Goal: Task Accomplishment & Management: Complete application form

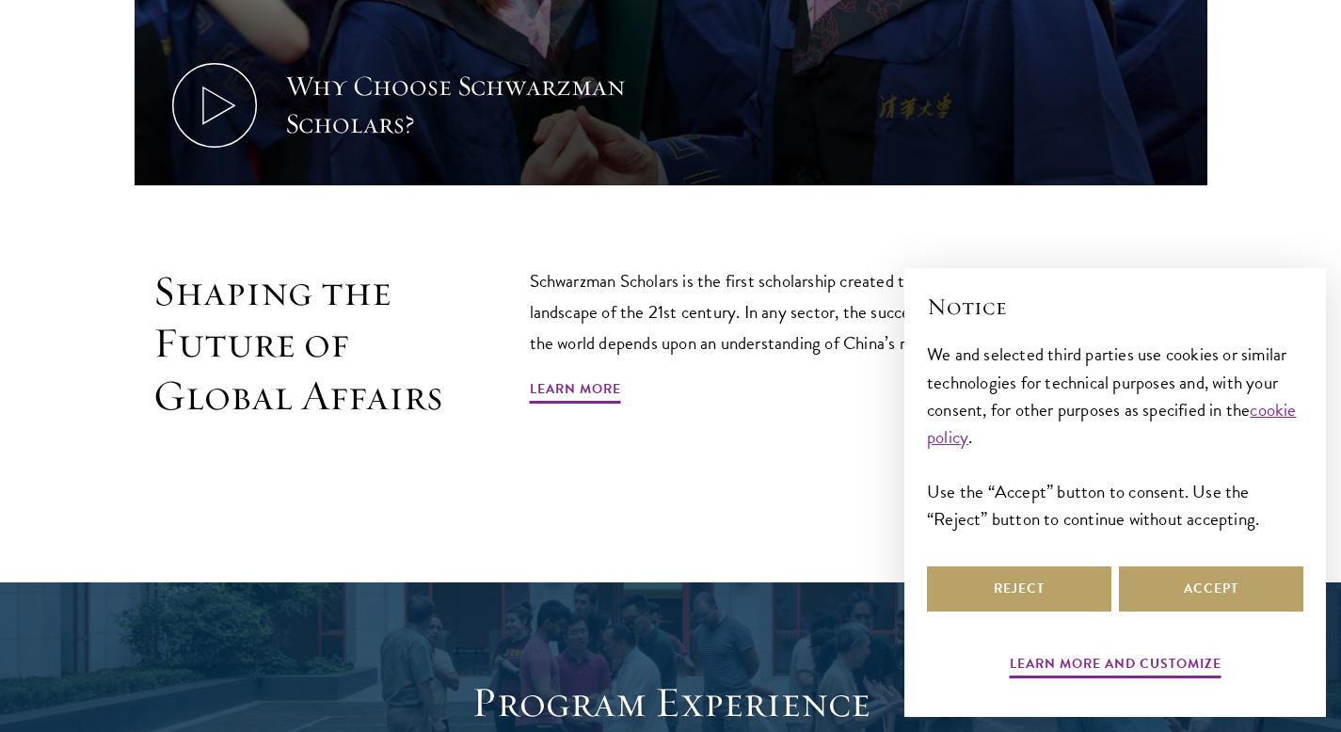
click at [1154, 535] on div "Notice We and selected third parties use cookies or similar technologies for te…" at bounding box center [1115, 426] width 376 height 271
click at [1168, 578] on button "Accept" at bounding box center [1211, 588] width 184 height 45
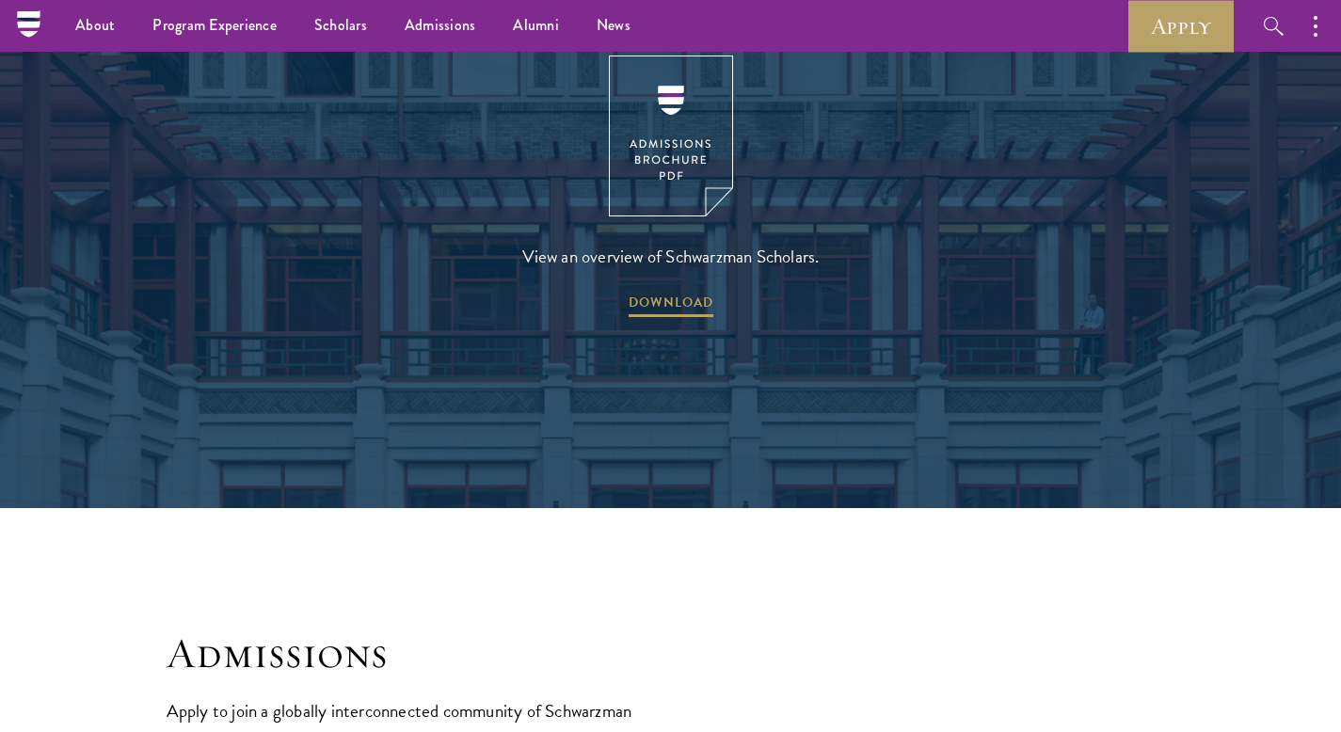
scroll to position [2639, 0]
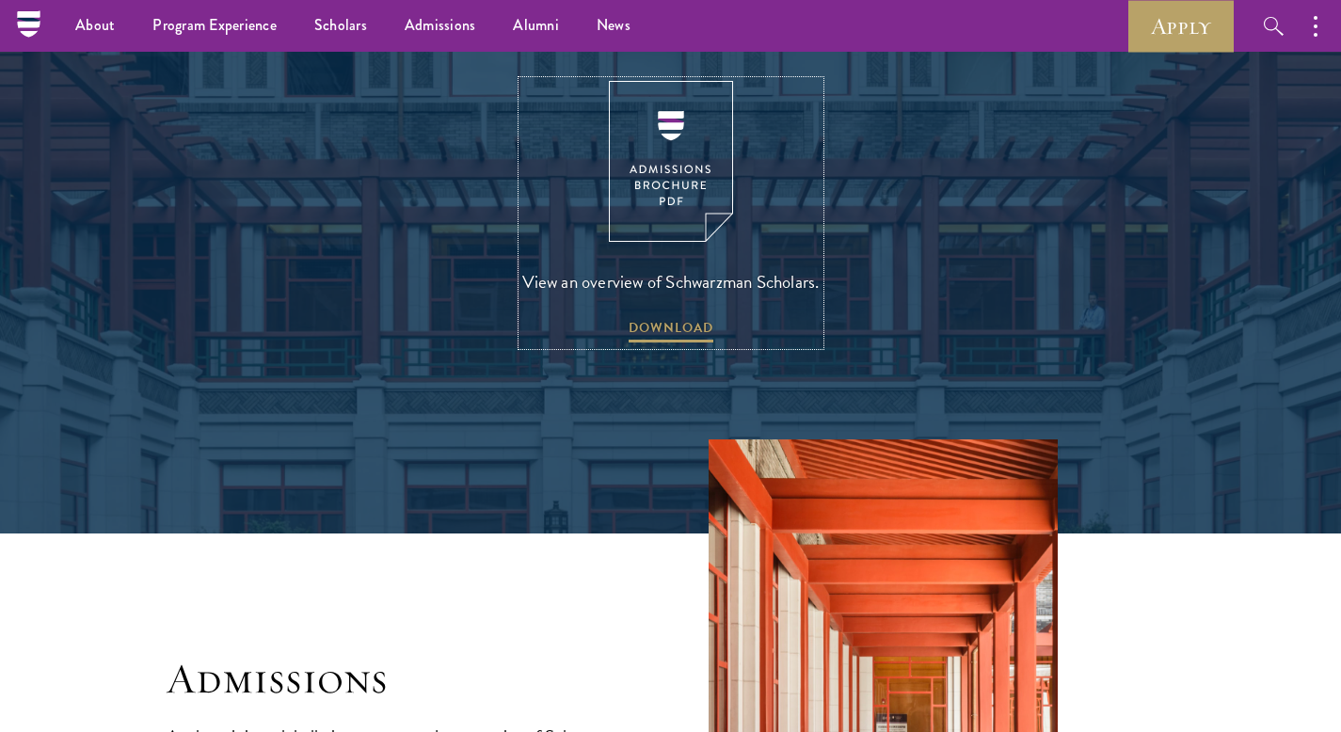
click at [670, 114] on img at bounding box center [671, 161] width 124 height 161
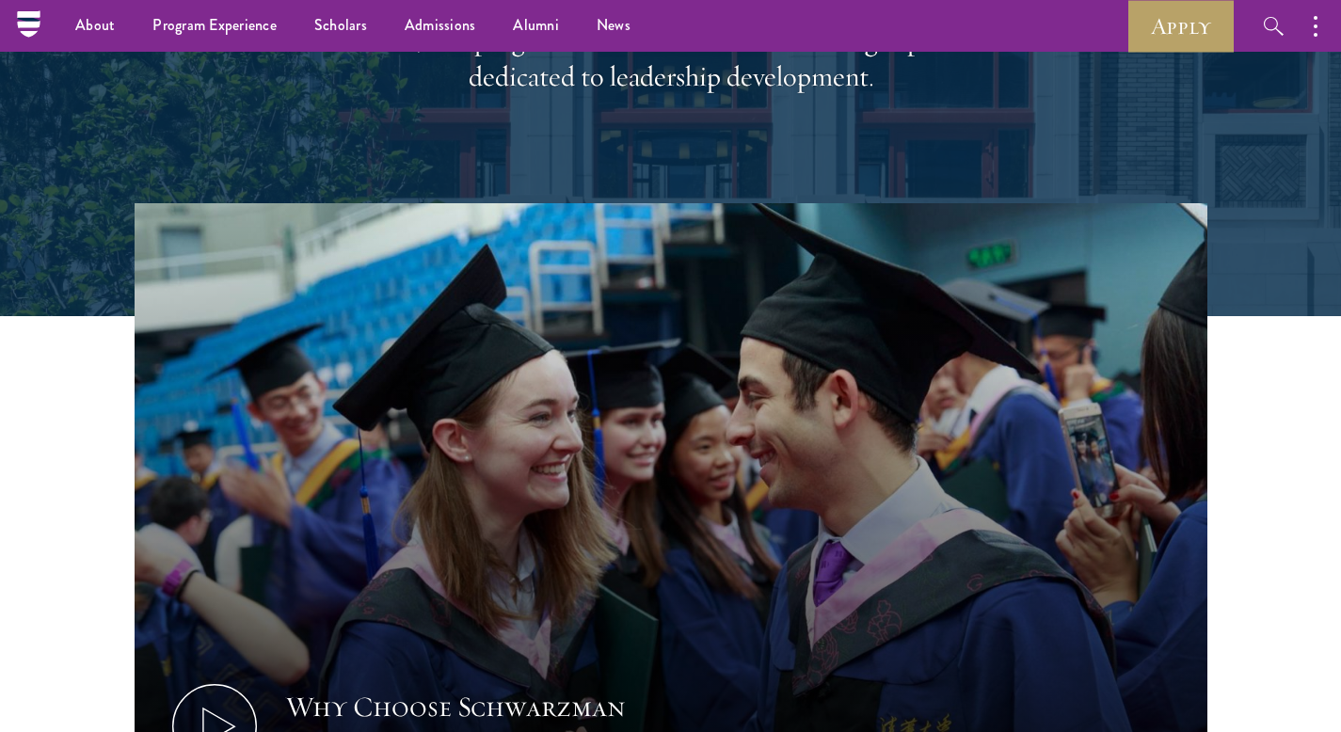
scroll to position [0, 0]
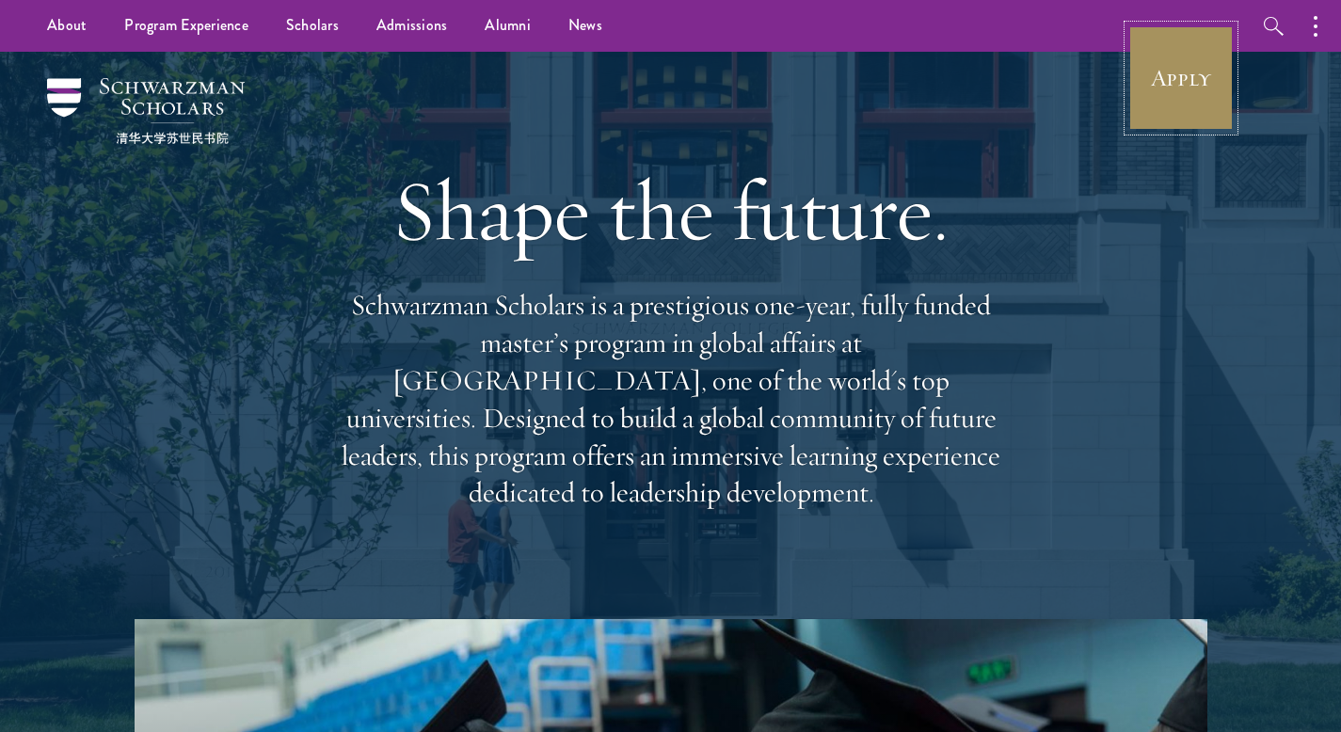
click at [1199, 93] on link "Apply" at bounding box center [1180, 77] width 105 height 105
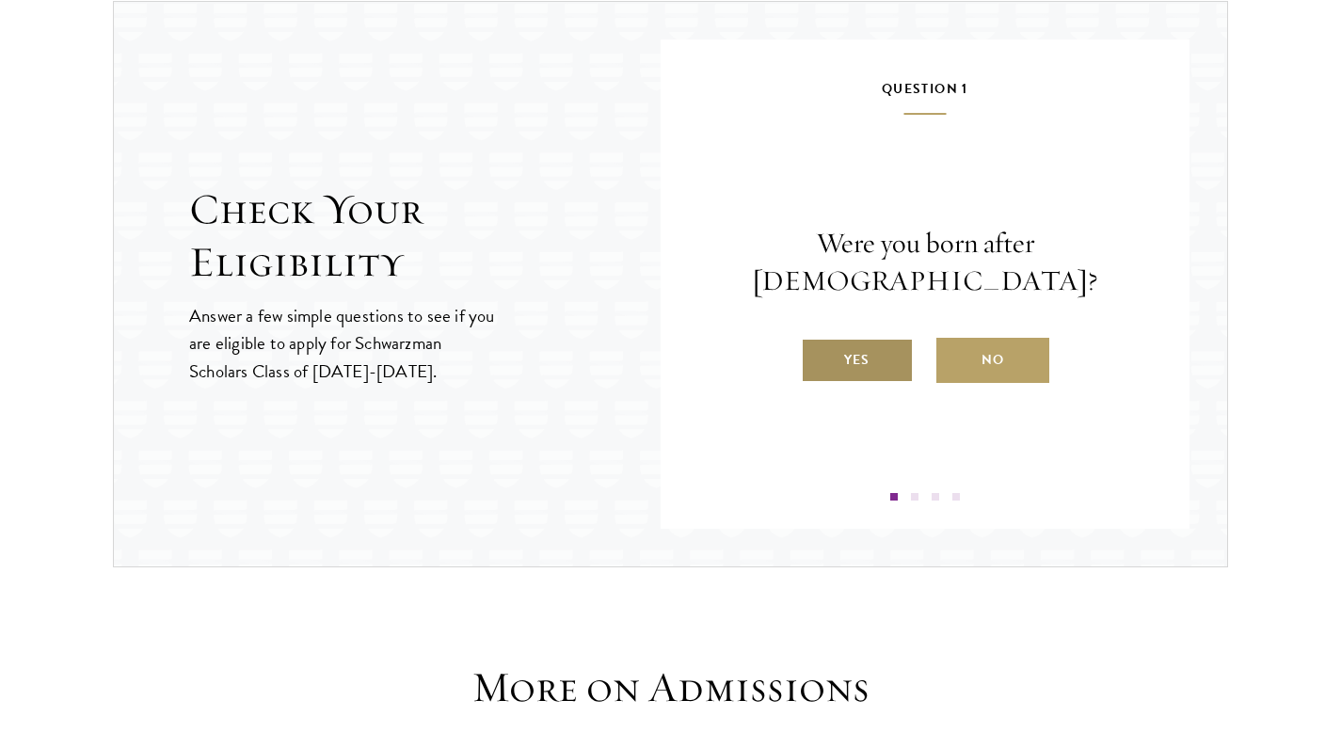
click at [876, 343] on label "Yes" at bounding box center [857, 360] width 113 height 45
click at [817, 343] on input "Yes" at bounding box center [809, 348] width 17 height 17
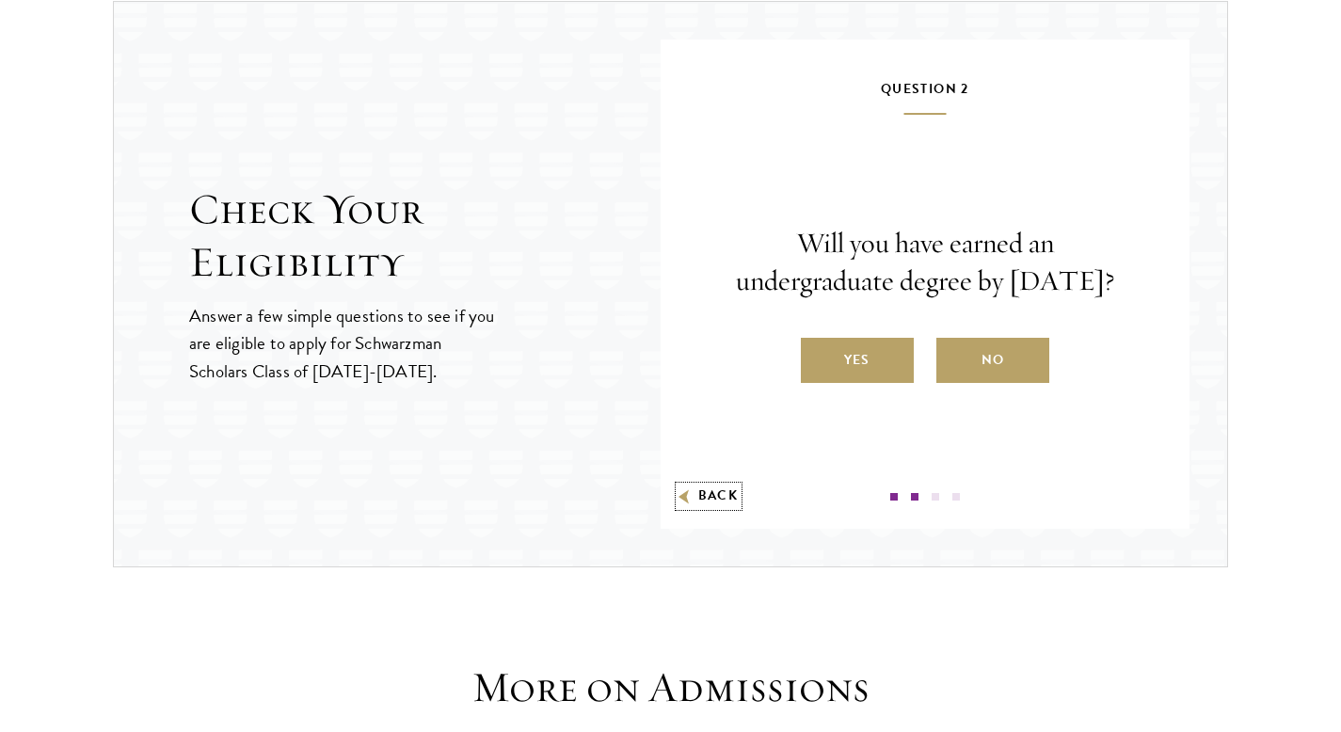
click at [722, 495] on button "Back" at bounding box center [708, 496] width 59 height 20
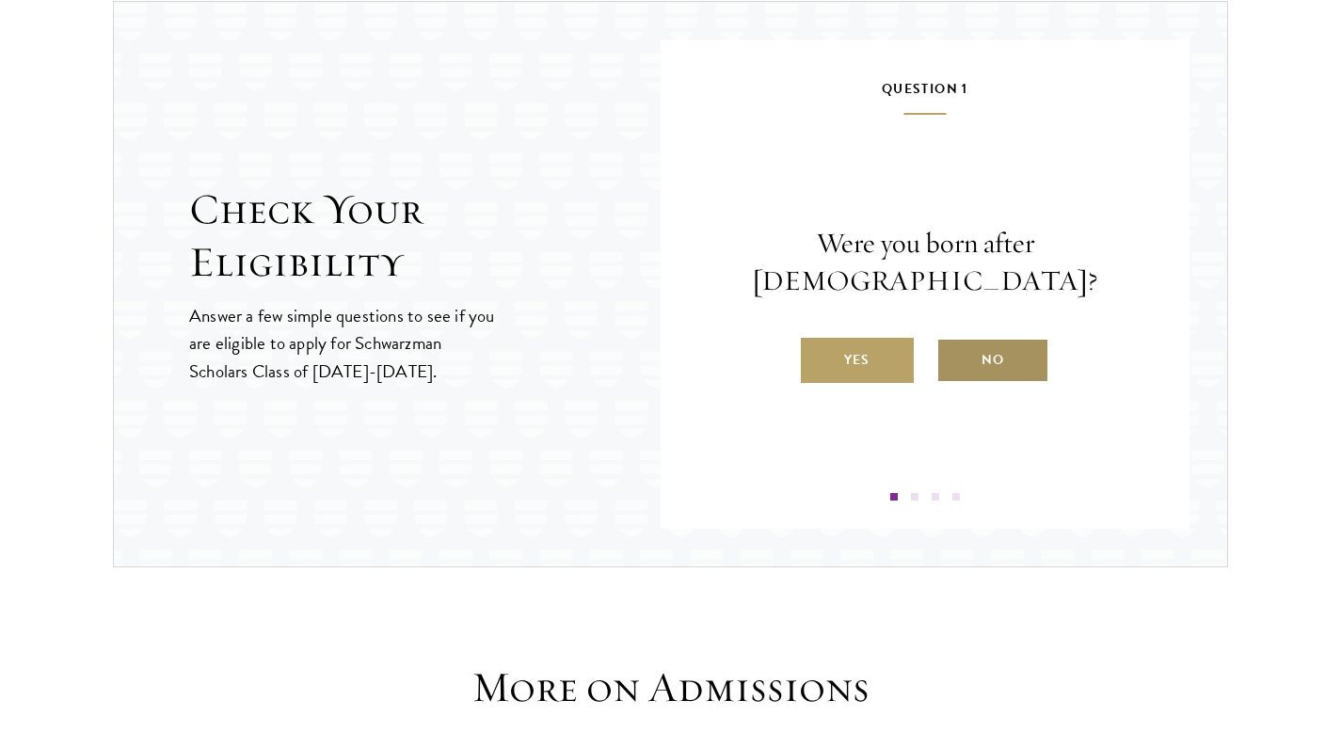
click at [1017, 338] on label "No" at bounding box center [992, 360] width 113 height 45
click at [953, 340] on input "No" at bounding box center [944, 348] width 17 height 17
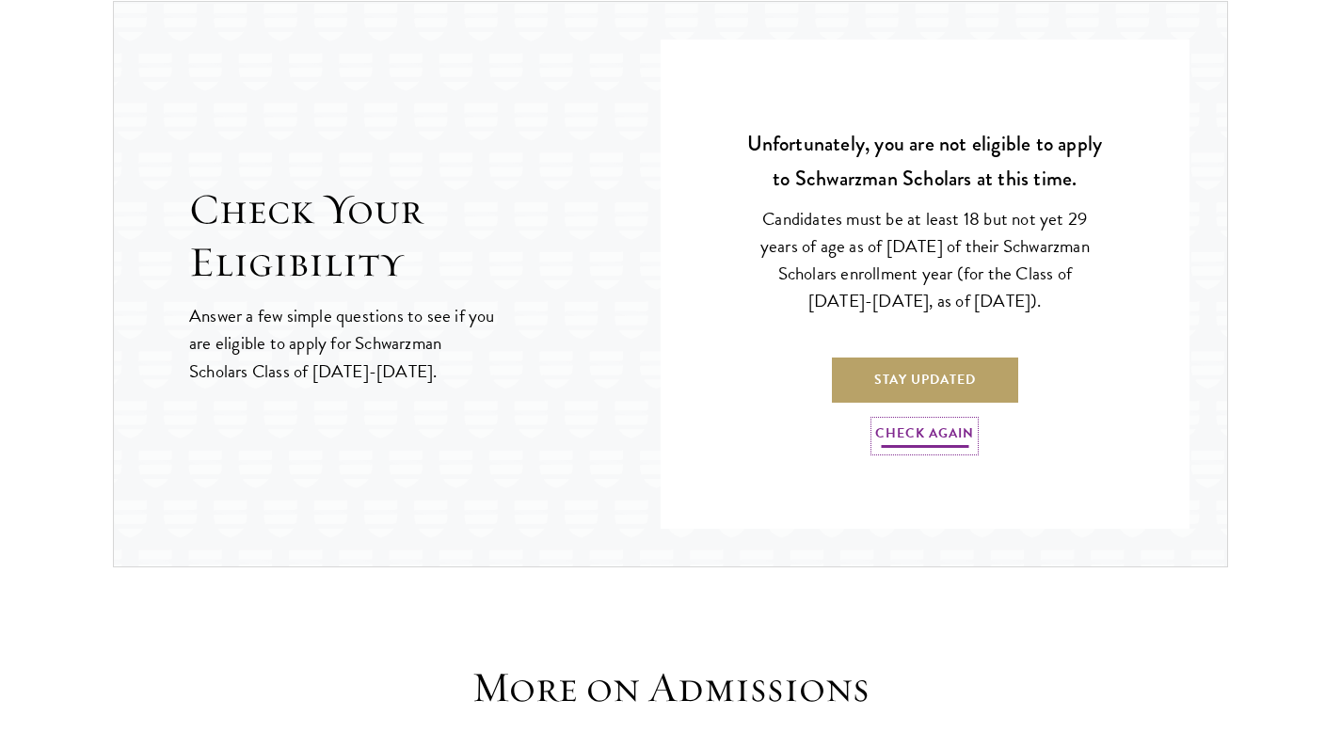
click at [943, 431] on link "Check Again" at bounding box center [924, 435] width 99 height 29
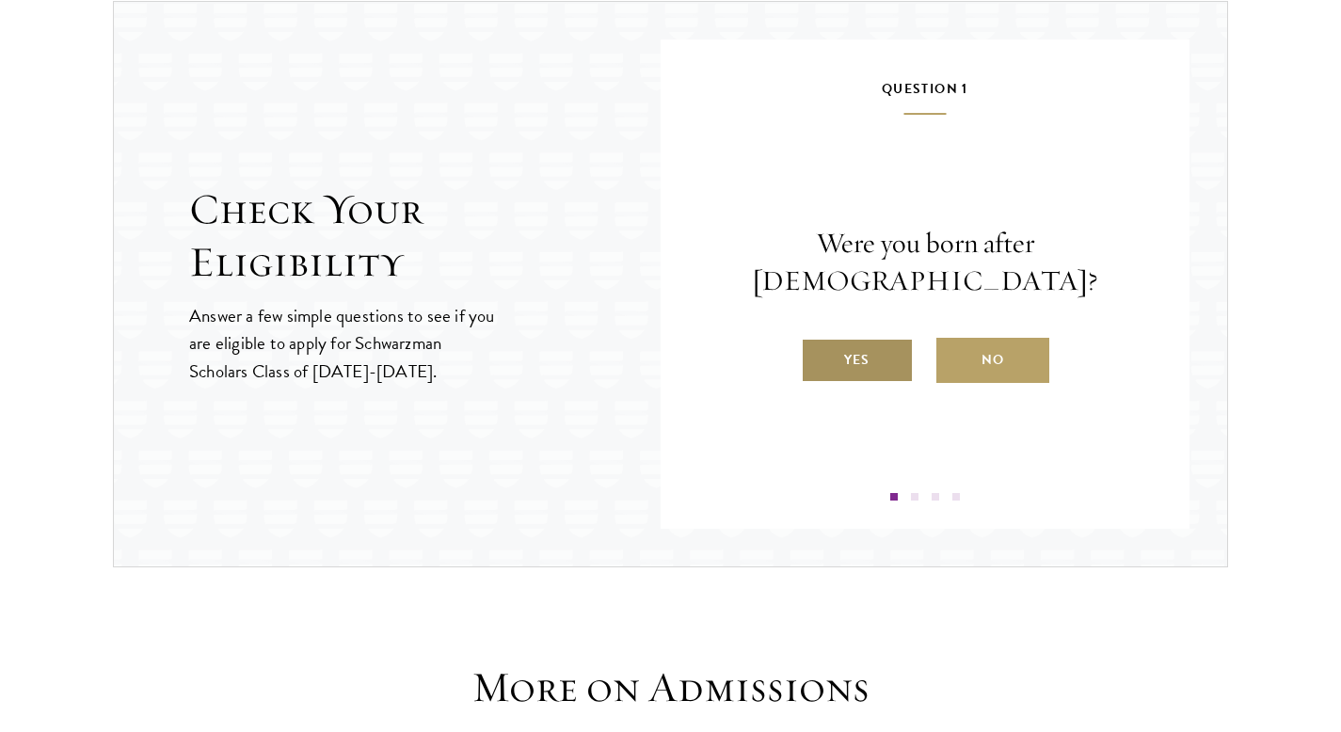
click at [881, 351] on label "Yes" at bounding box center [857, 360] width 113 height 45
click at [817, 351] on input "Yes" at bounding box center [809, 348] width 17 height 17
click at [848, 383] on label "Yes" at bounding box center [857, 360] width 113 height 45
click at [817, 357] on input "Yes" at bounding box center [809, 348] width 17 height 17
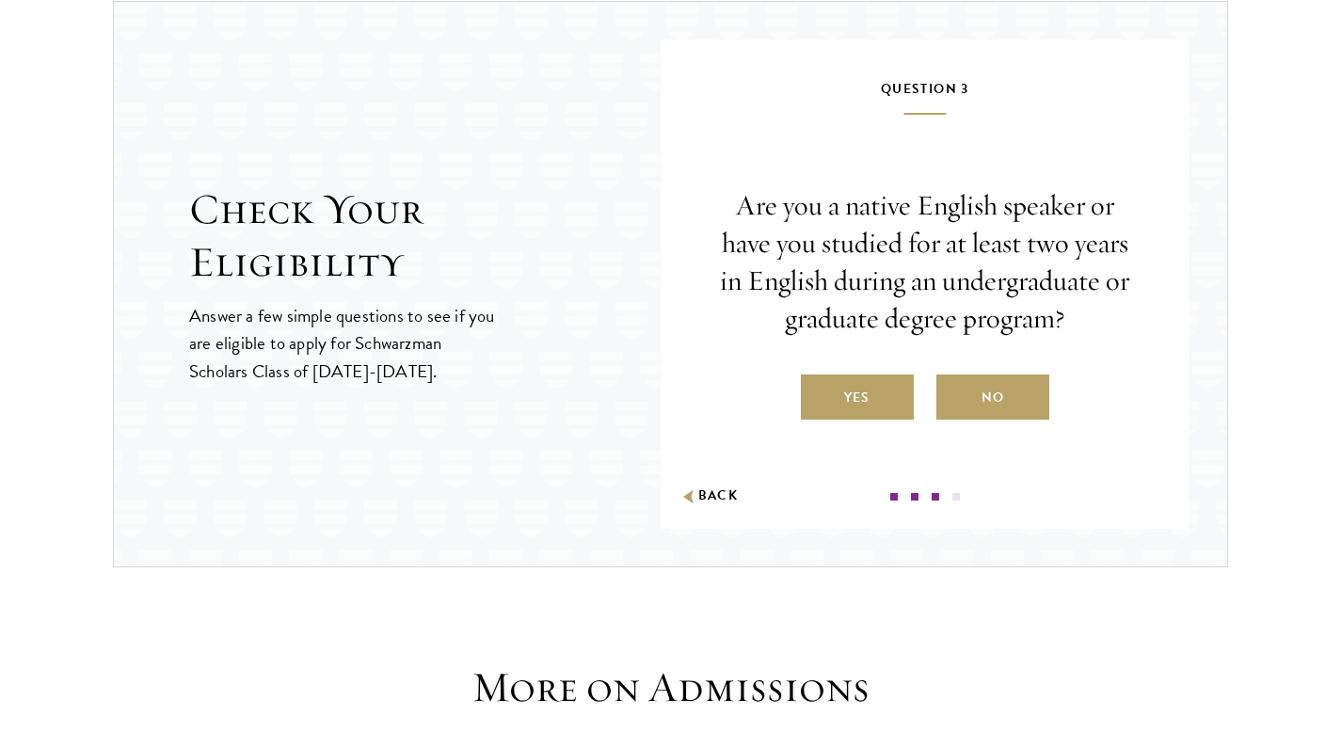
click at [848, 394] on label "Yes" at bounding box center [857, 396] width 113 height 45
click at [817, 394] on input "Yes" at bounding box center [809, 385] width 17 height 17
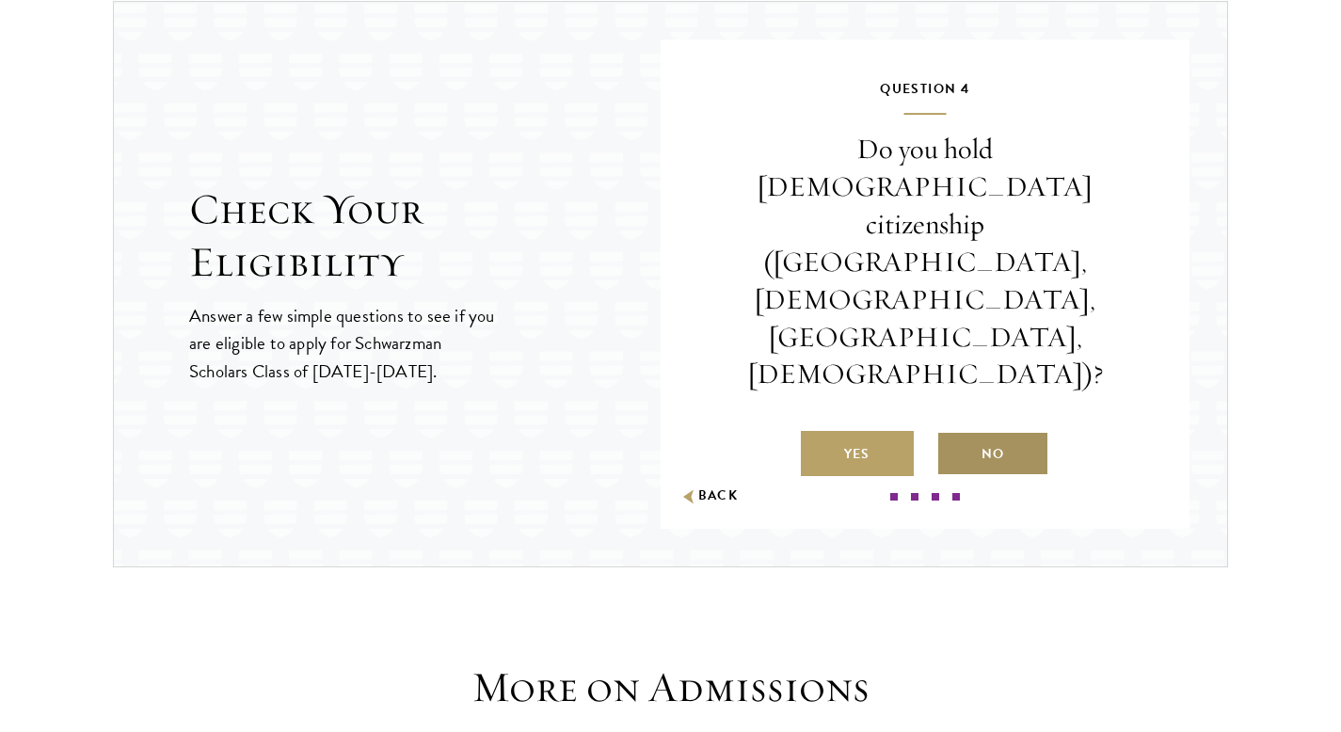
click at [996, 431] on label "No" at bounding box center [992, 453] width 113 height 45
click at [953, 434] on input "No" at bounding box center [944, 442] width 17 height 17
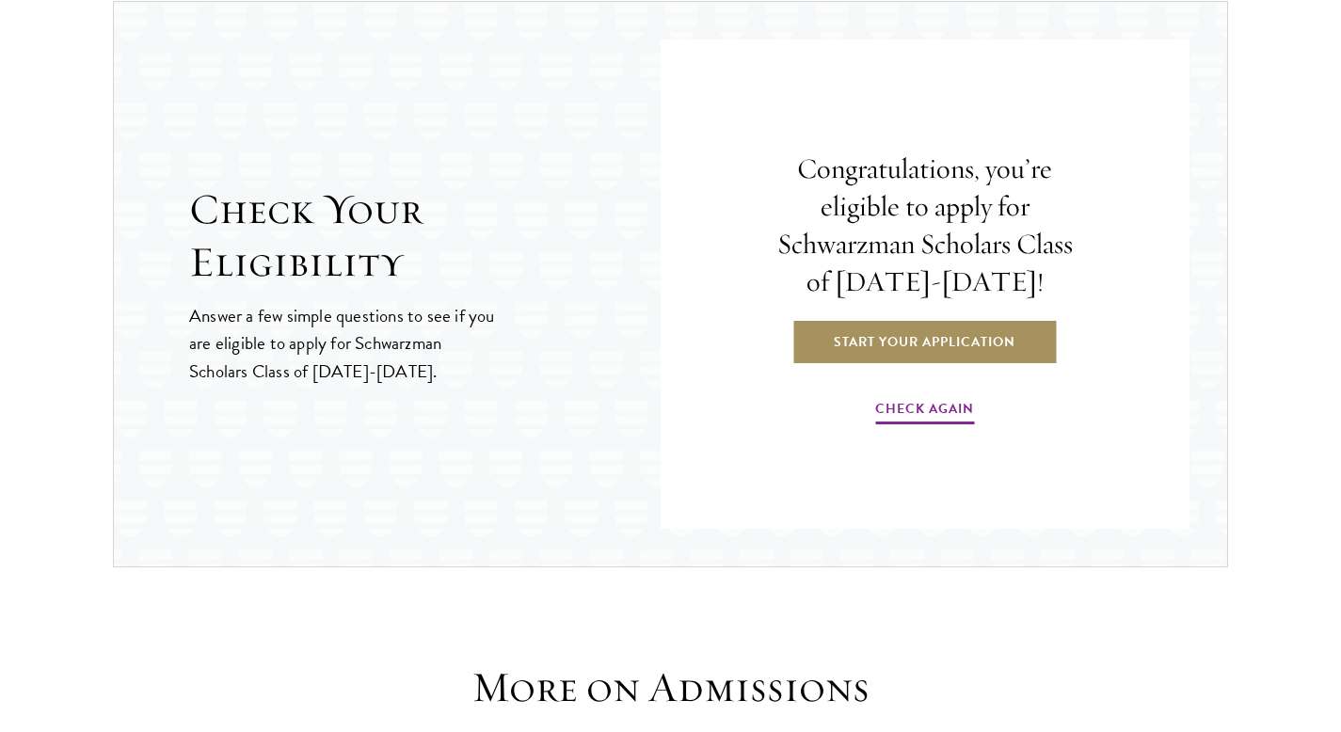
click at [973, 340] on link "Start Your Application" at bounding box center [924, 341] width 266 height 45
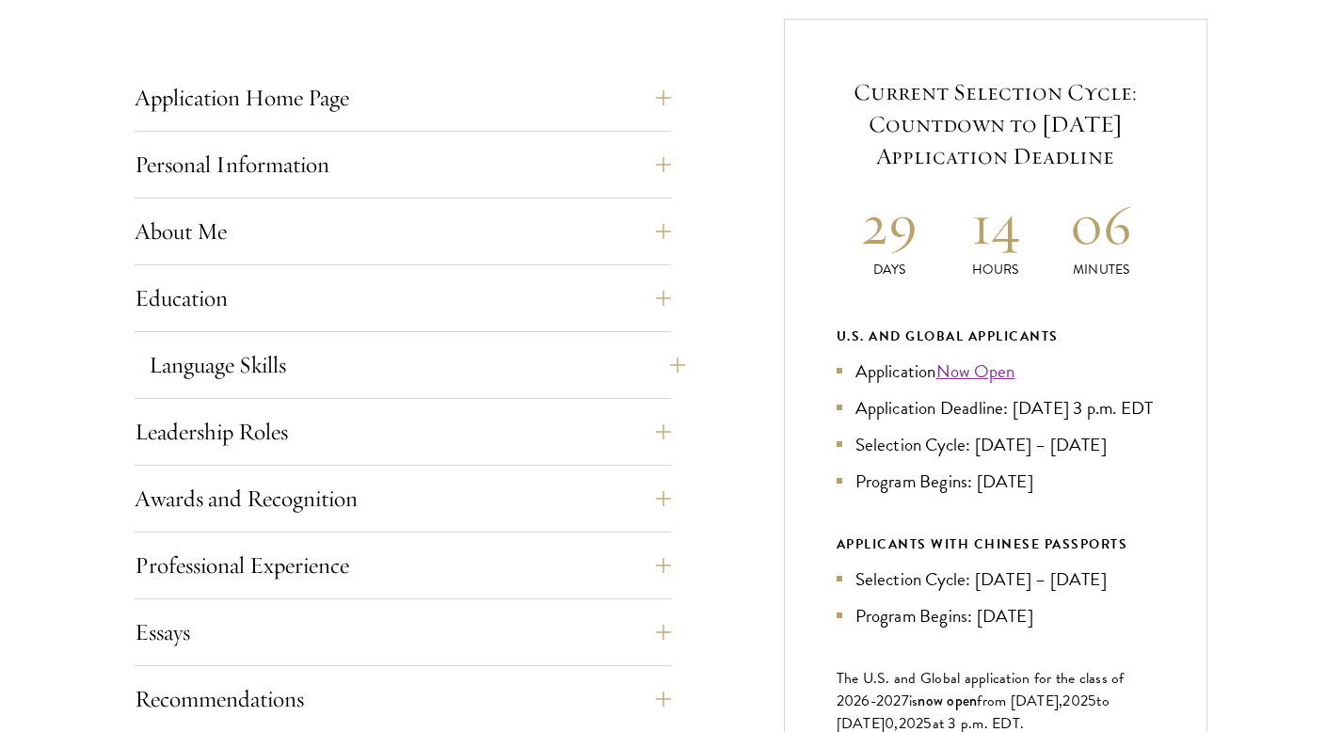
scroll to position [776, 0]
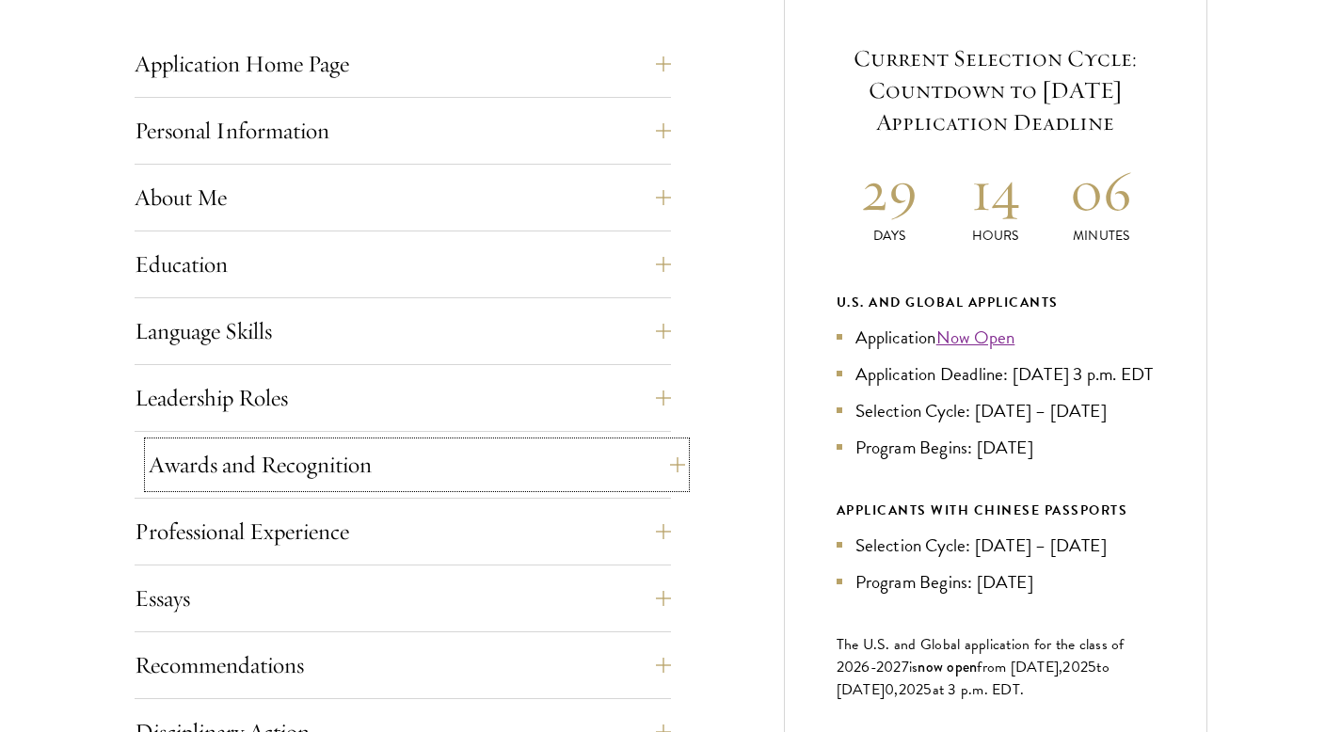
click at [559, 453] on button "Awards and Recognition" at bounding box center [417, 464] width 536 height 45
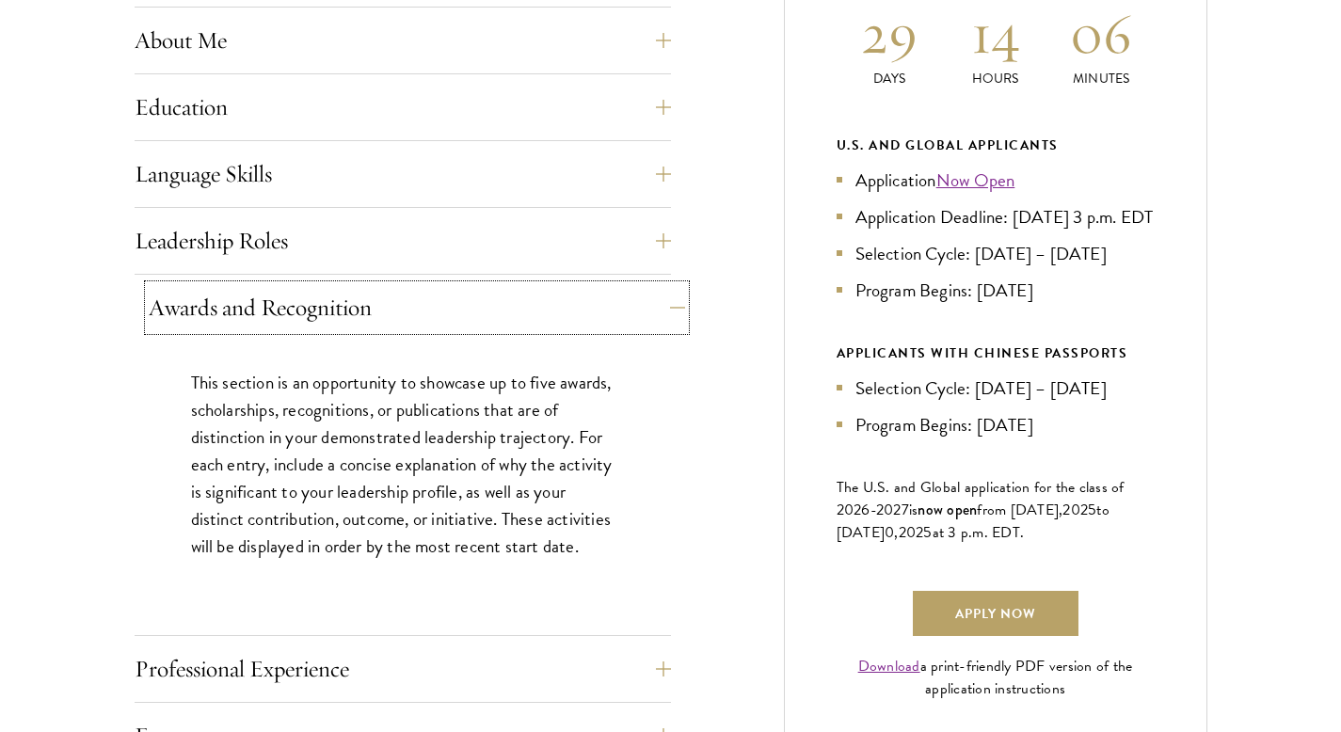
scroll to position [994, 0]
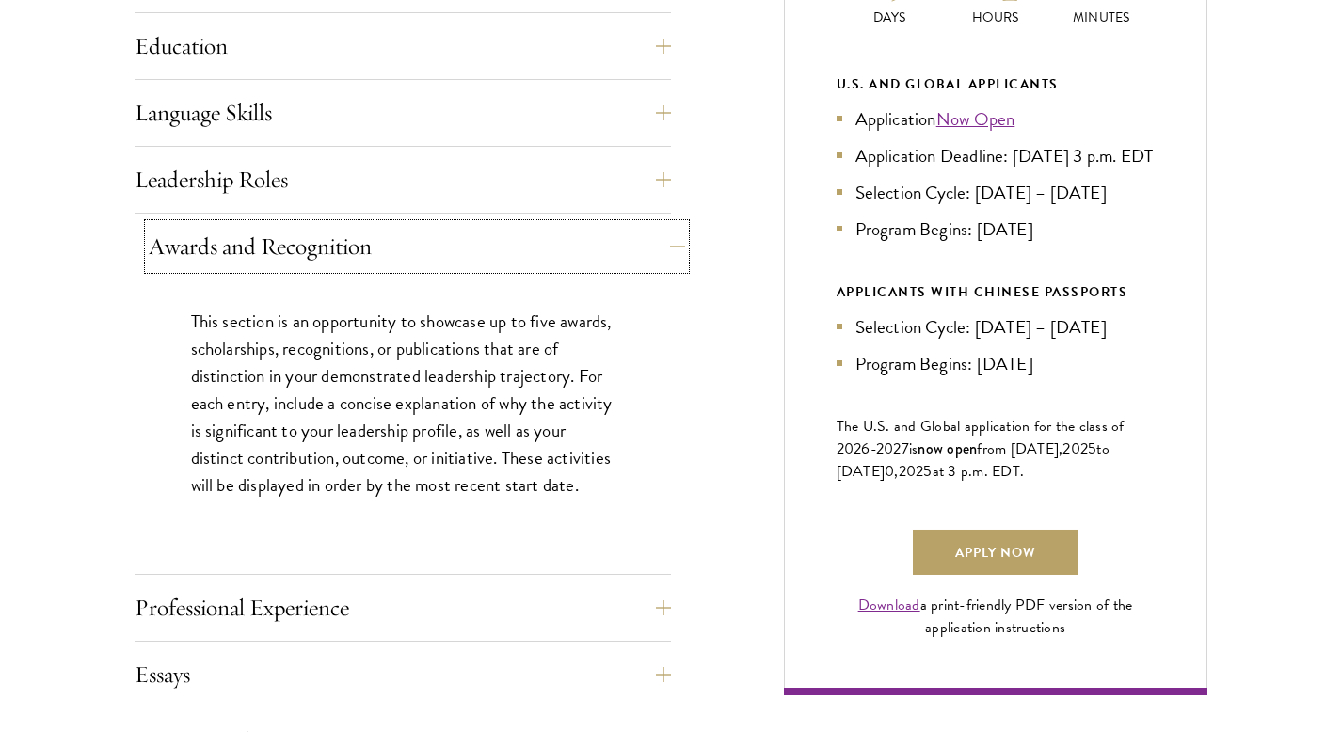
click at [520, 249] on button "Awards and Recognition" at bounding box center [417, 246] width 536 height 45
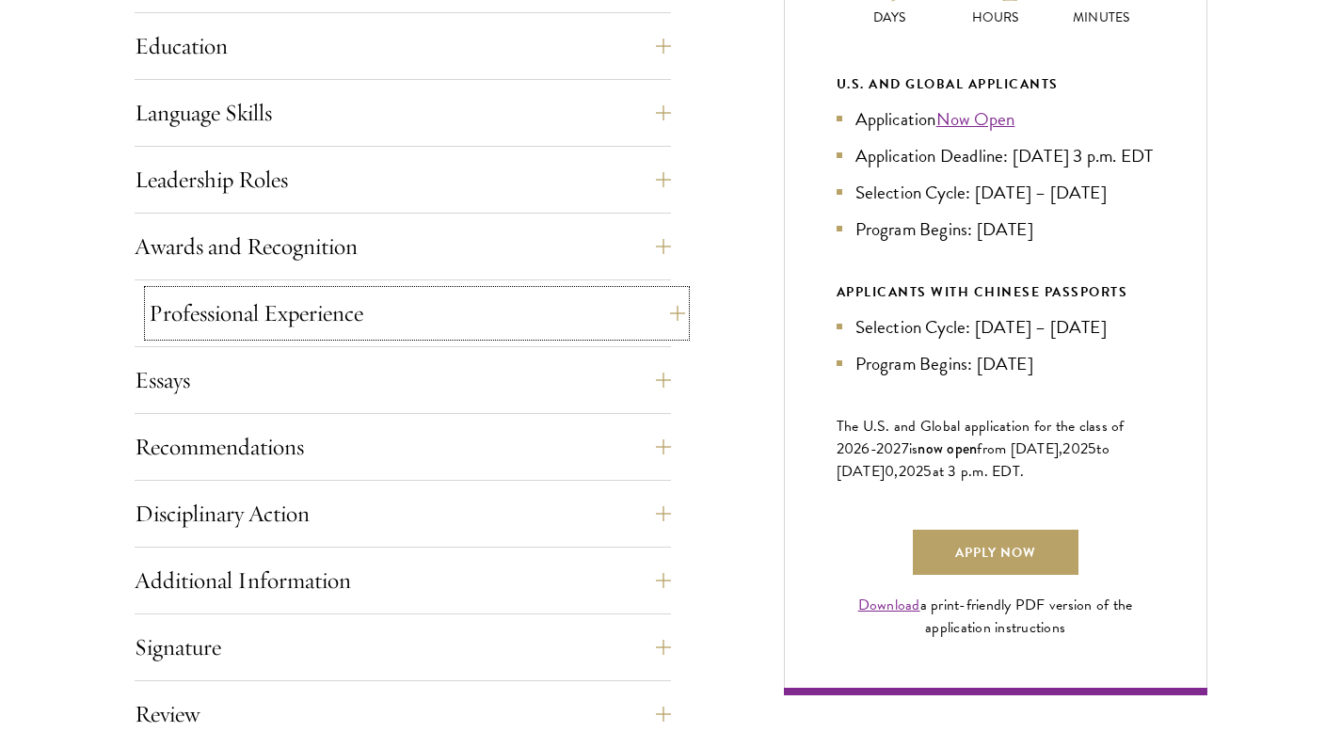
click at [532, 310] on button "Professional Experience" at bounding box center [417, 313] width 536 height 45
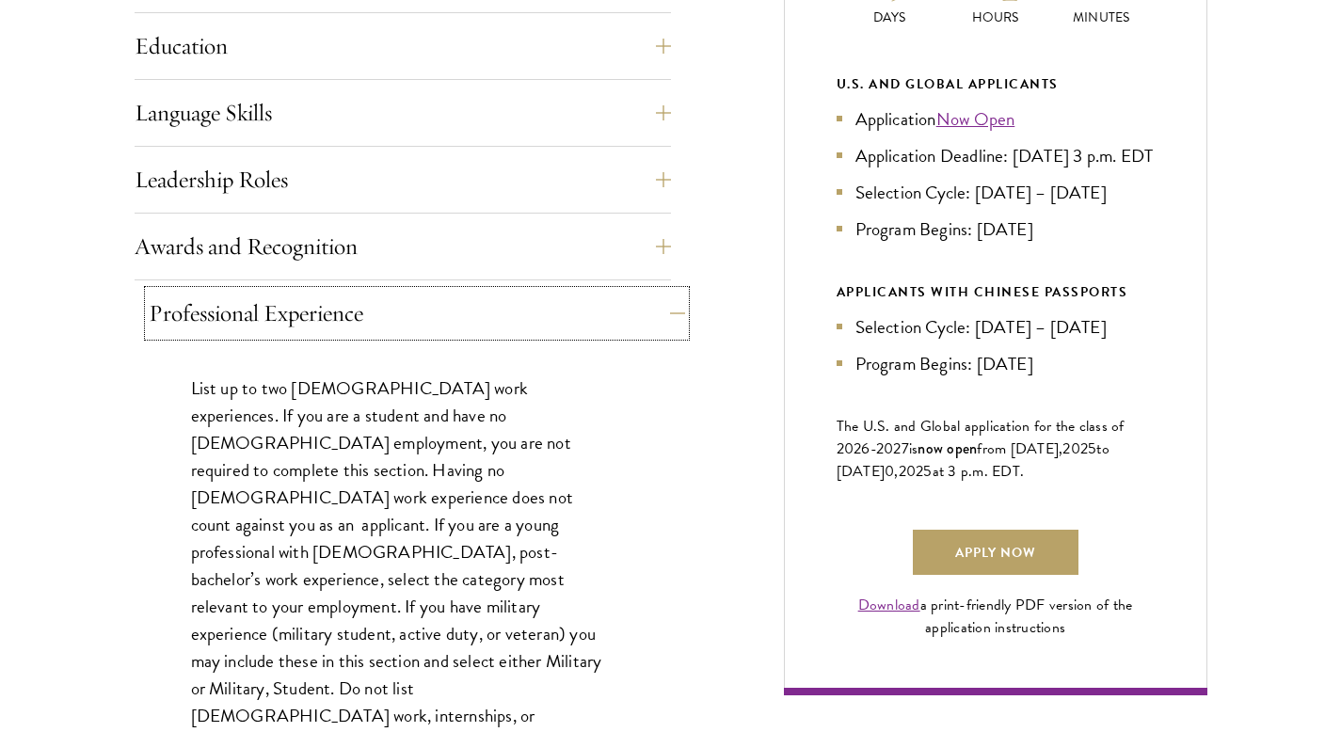
click at [532, 310] on button "Professional Experience" at bounding box center [417, 313] width 536 height 45
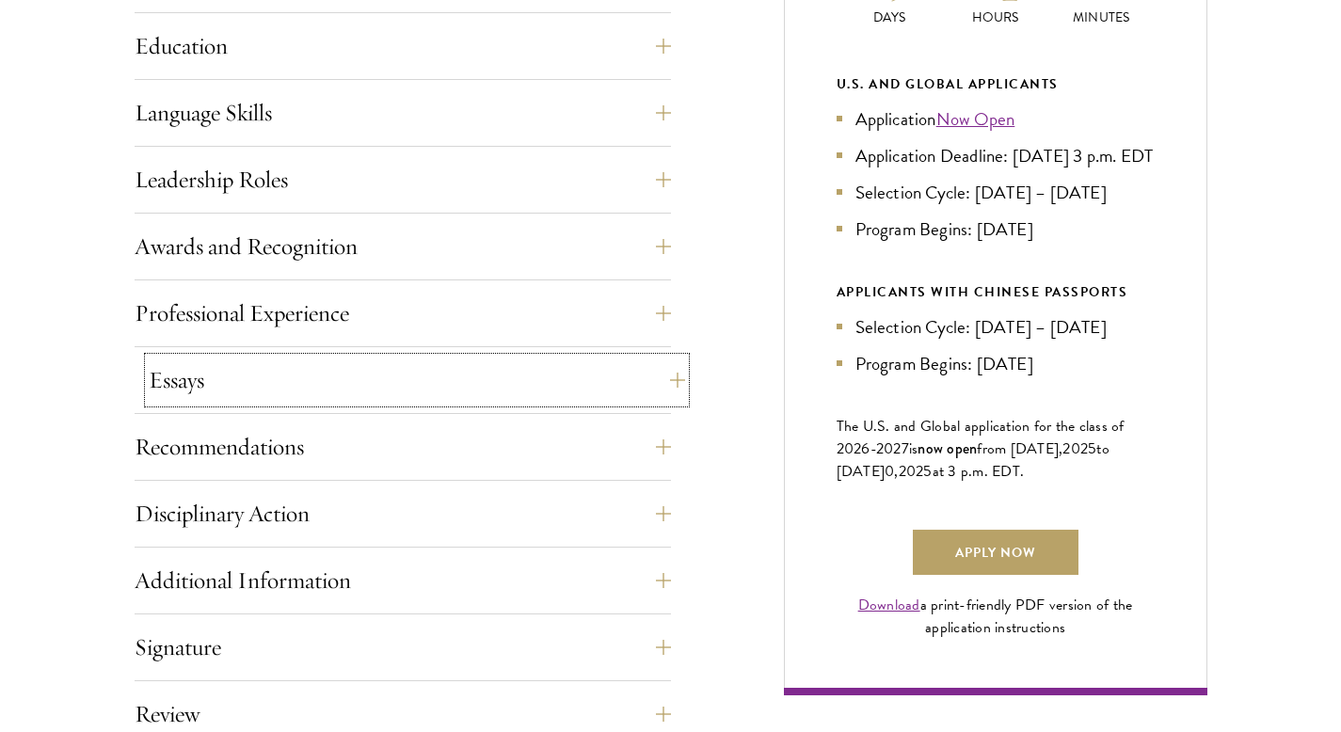
click at [525, 363] on button "Essays" at bounding box center [417, 379] width 536 height 45
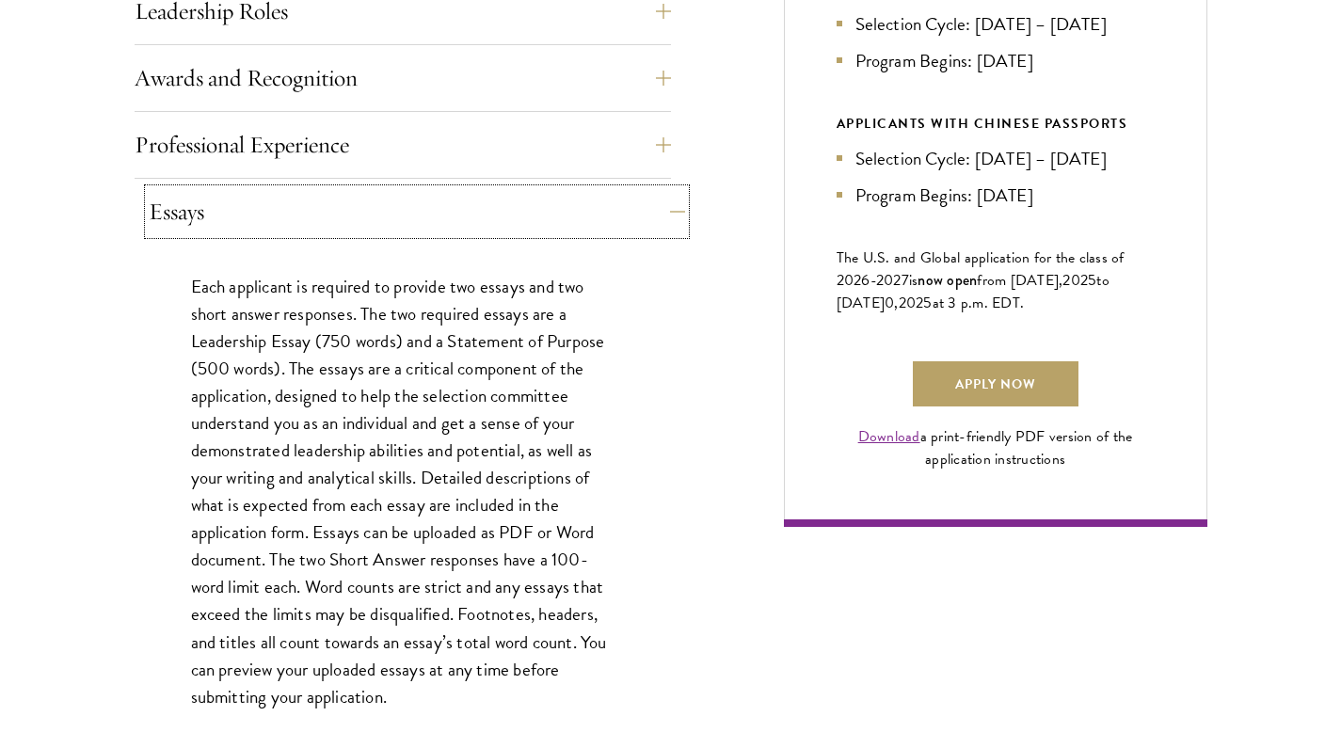
scroll to position [1176, 0]
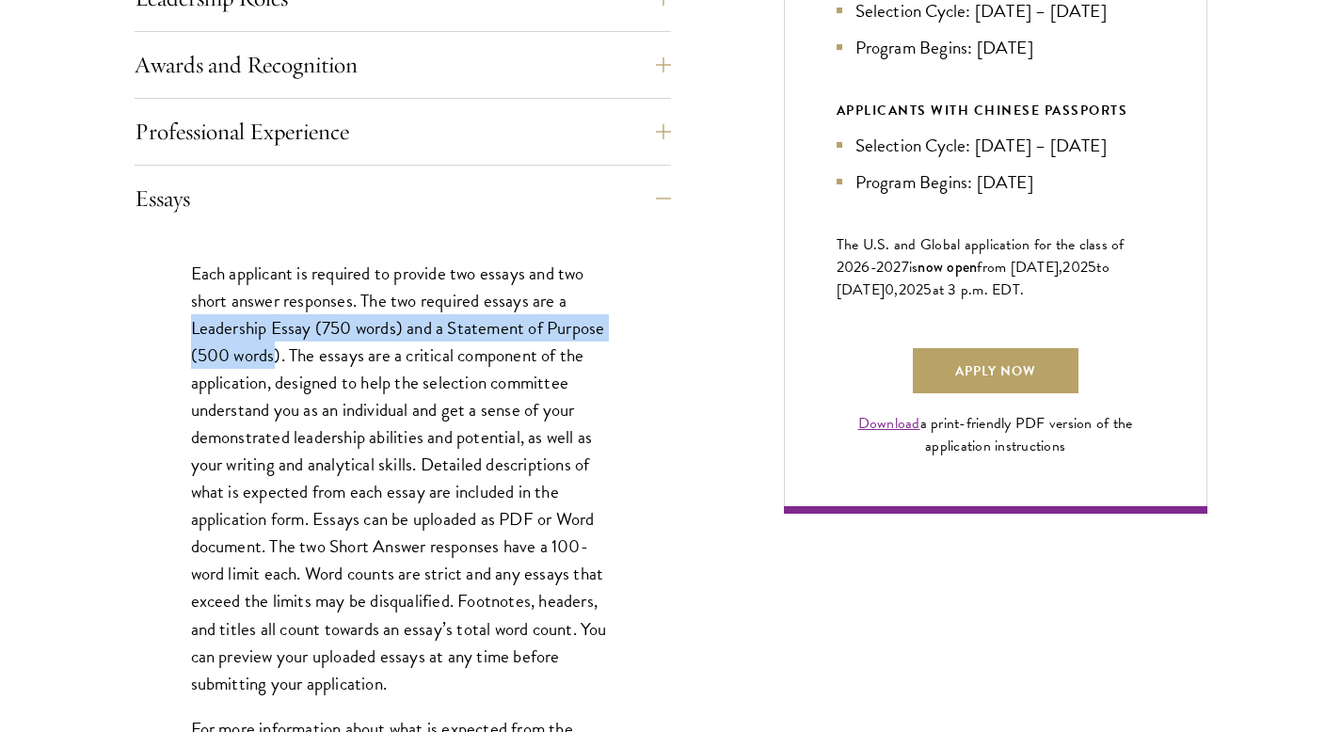
drag, startPoint x: 193, startPoint y: 330, endPoint x: 274, endPoint y: 356, distance: 84.8
click at [274, 356] on p "Each applicant is required to provide two essays and two short answer responses…" at bounding box center [402, 478] width 423 height 437
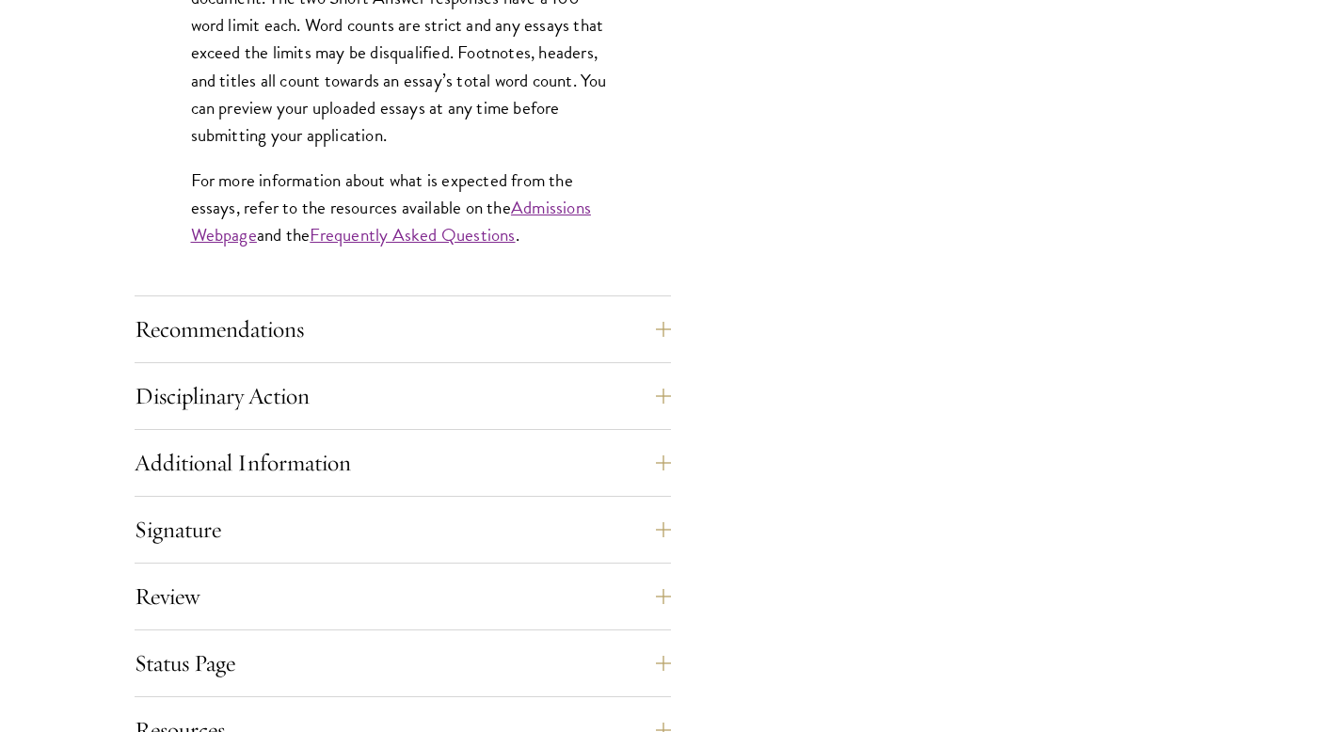
scroll to position [1736, 0]
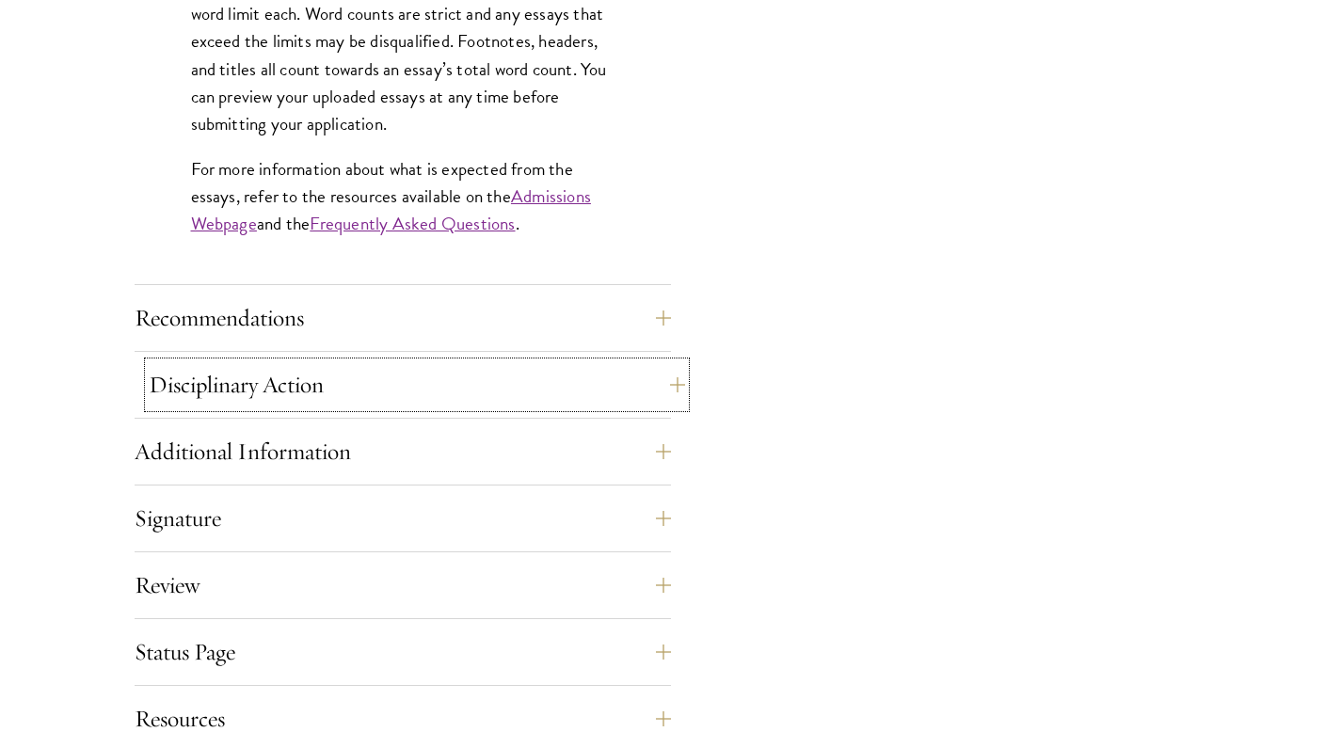
click at [261, 403] on button "Disciplinary Action" at bounding box center [417, 384] width 536 height 45
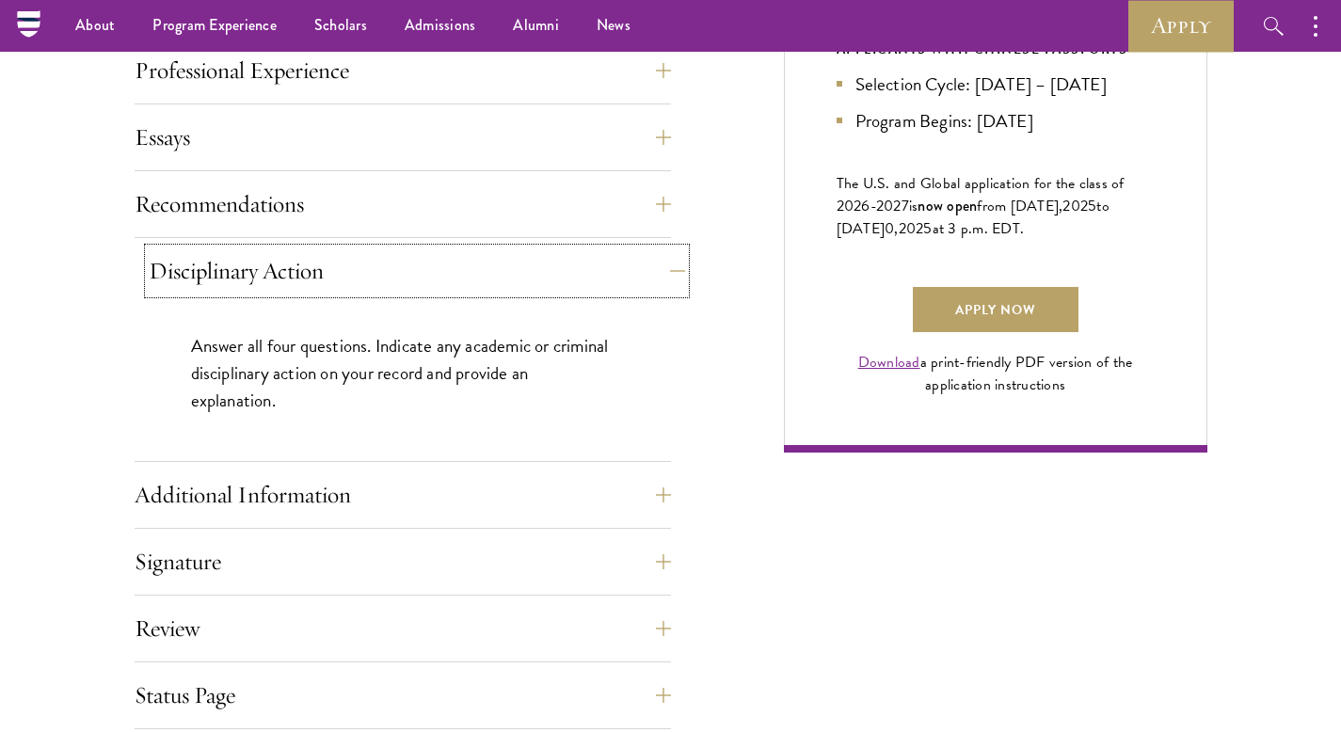
scroll to position [1024, 0]
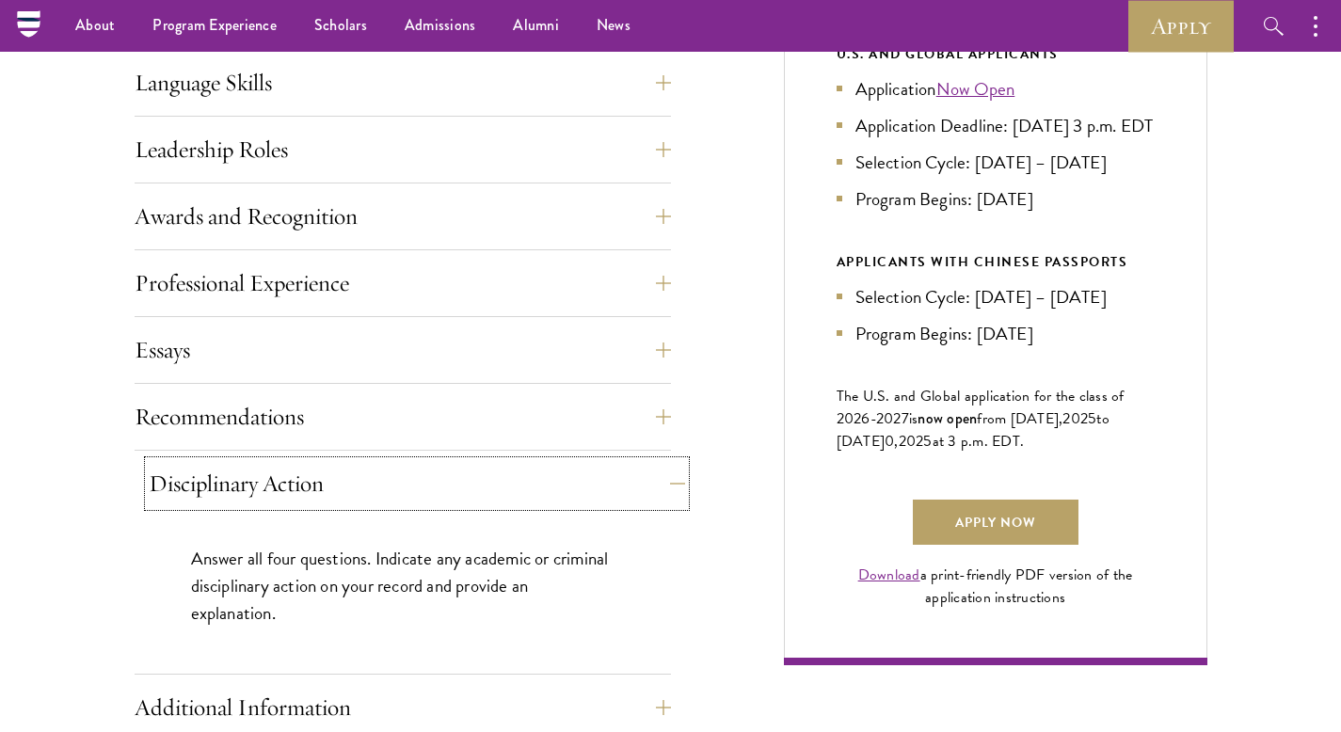
click at [334, 486] on button "Disciplinary Action" at bounding box center [417, 483] width 536 height 45
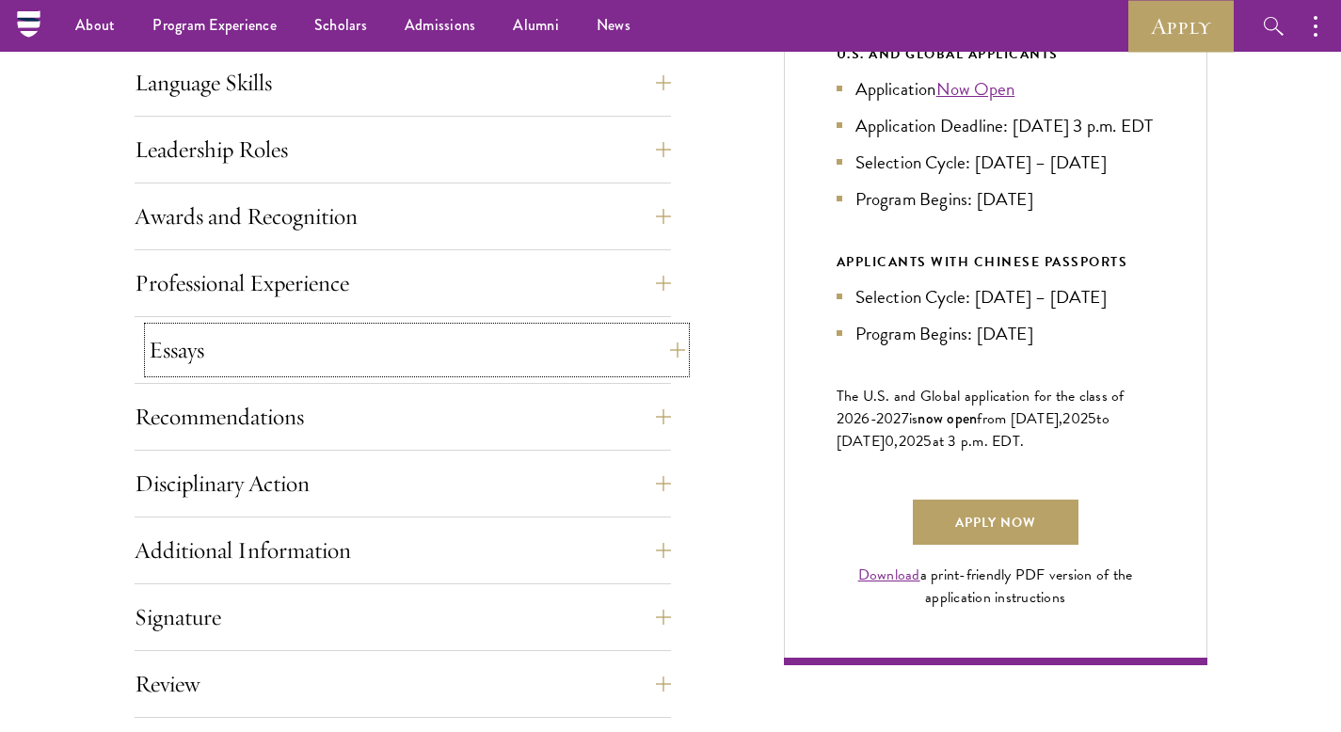
click at [294, 363] on button "Essays" at bounding box center [417, 349] width 536 height 45
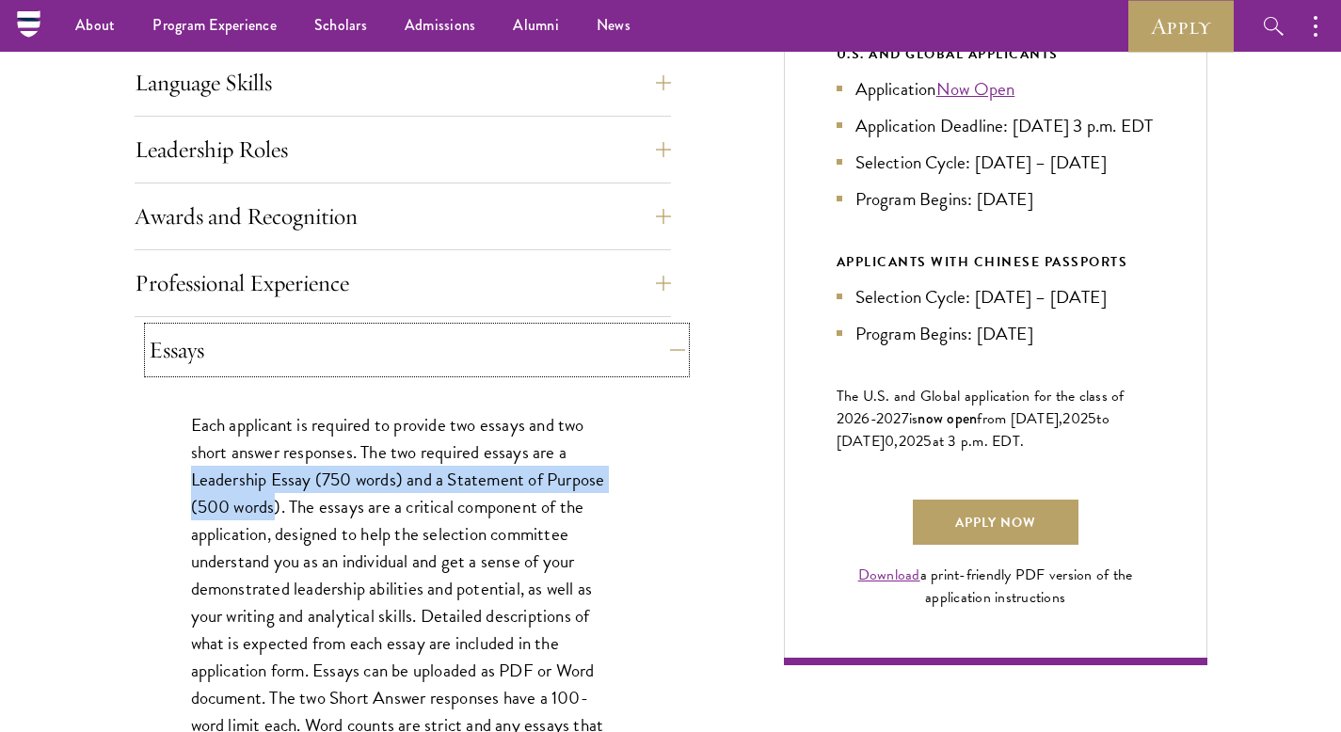
click at [294, 363] on button "Essays" at bounding box center [417, 349] width 536 height 45
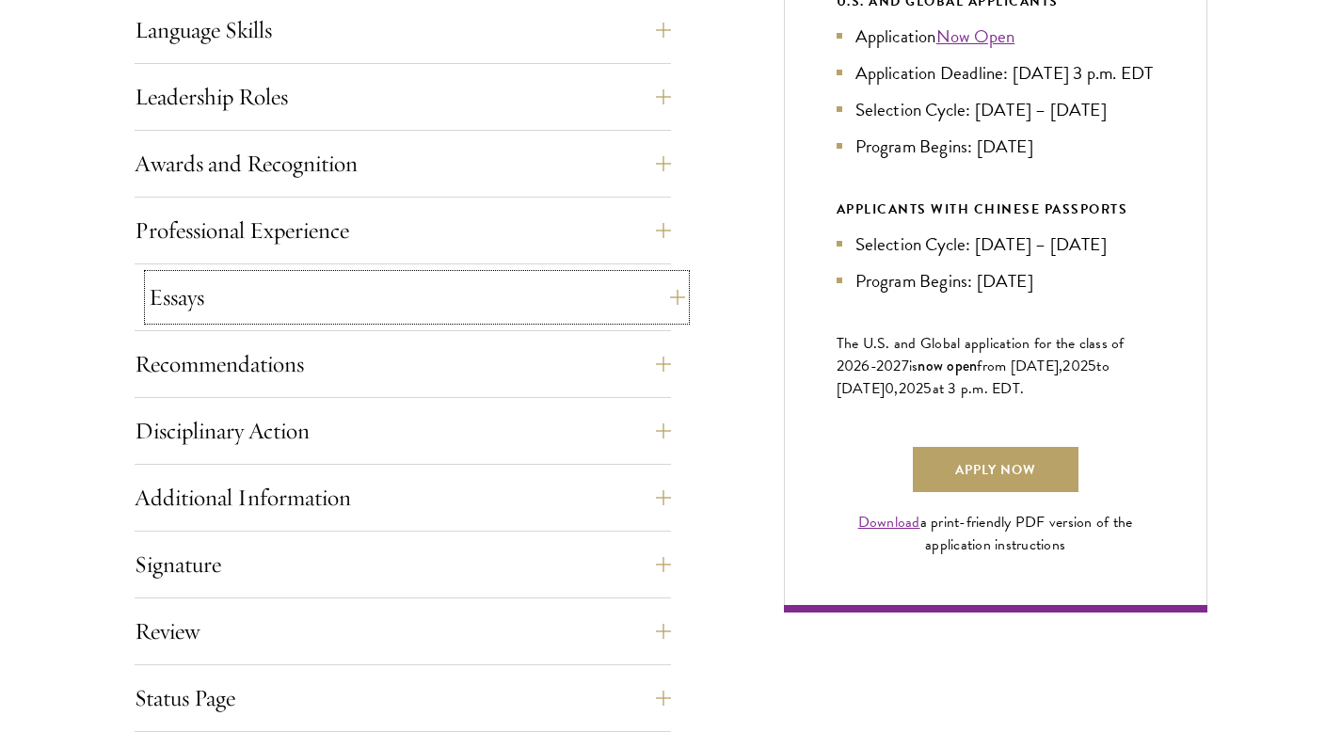
scroll to position [1111, 0]
